Goal: Task Accomplishment & Management: Manage account settings

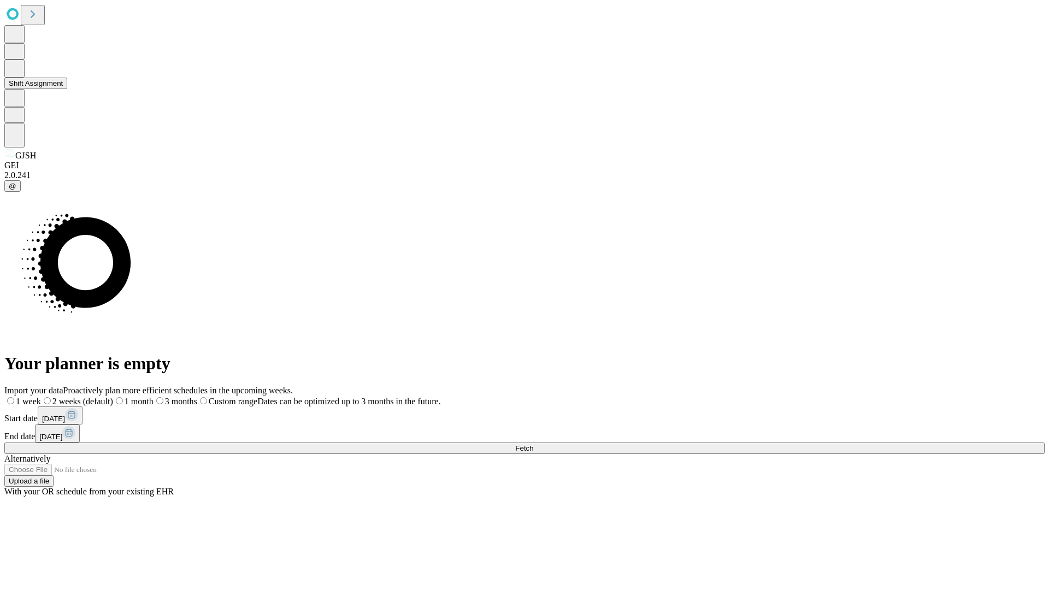
click at [67, 89] on button "Shift Assignment" at bounding box center [35, 83] width 63 height 11
